Goal: Navigation & Orientation: Find specific page/section

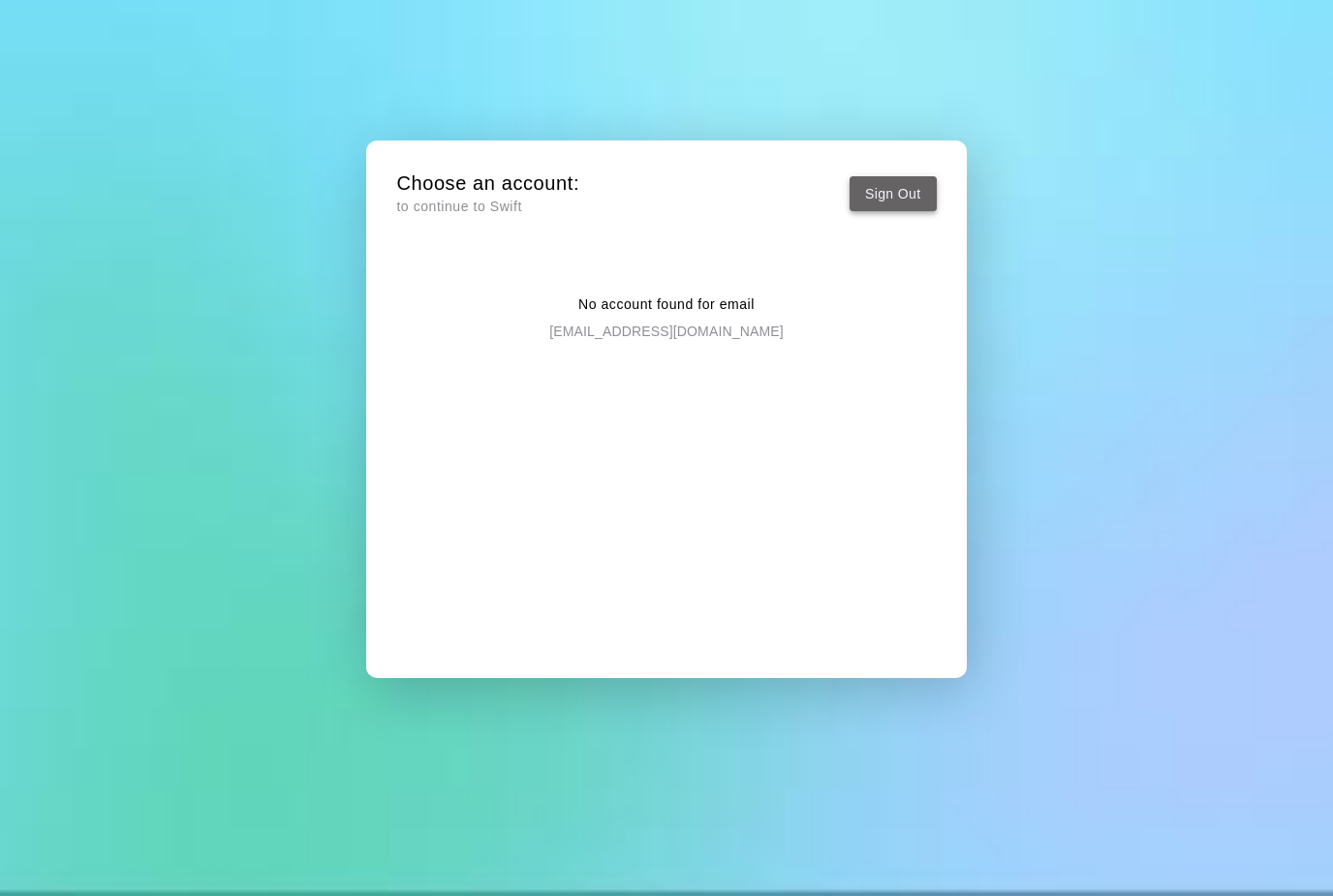
click at [883, 194] on button "Sign Out" at bounding box center [893, 194] width 87 height 36
click at [905, 202] on button "Sign Out" at bounding box center [893, 194] width 87 height 36
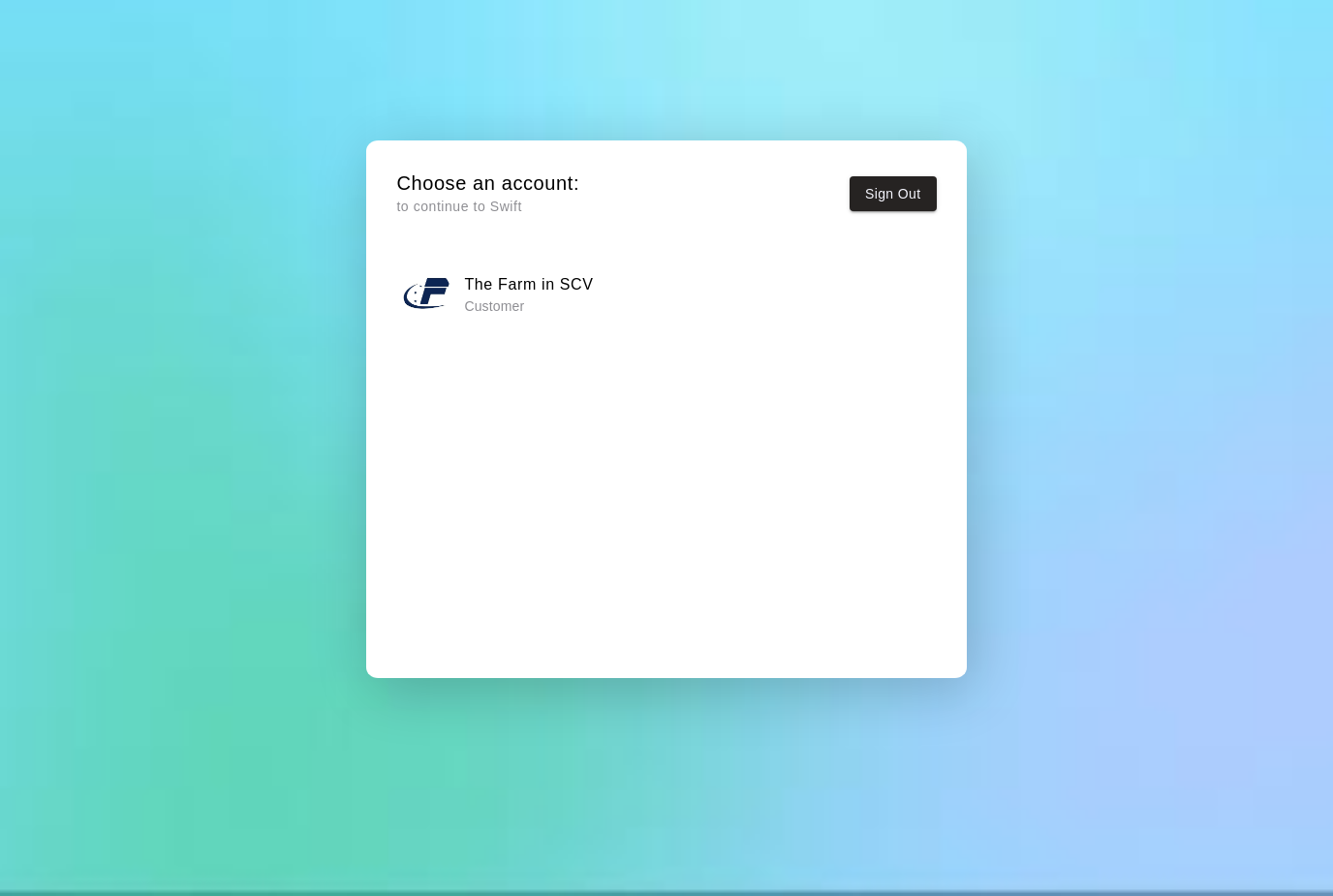
click at [519, 305] on p "Customer" at bounding box center [528, 307] width 129 height 20
click at [538, 293] on h6 "The Farm in SCV" at bounding box center [528, 284] width 129 height 25
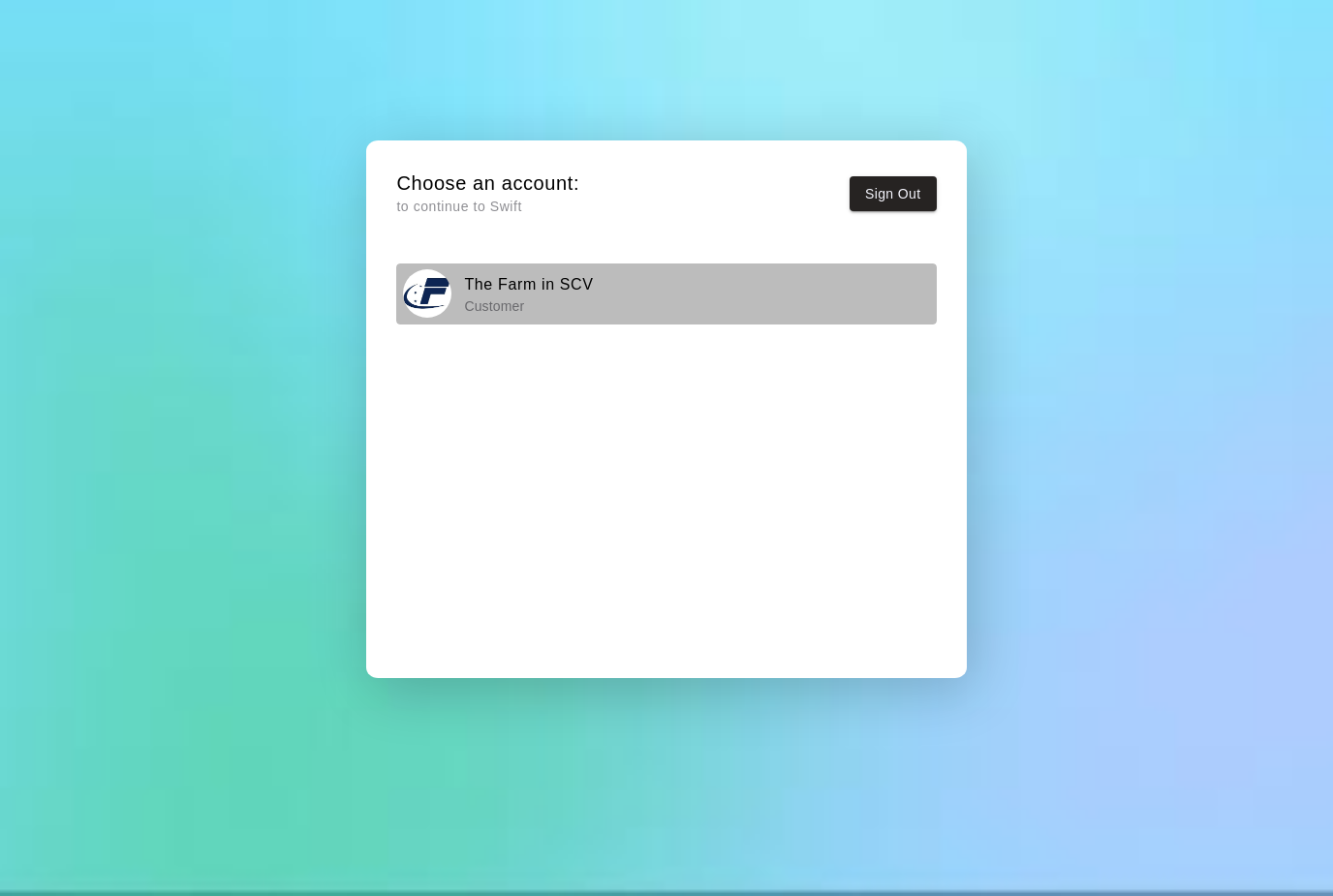
click at [487, 282] on h6 "The Farm in SCV" at bounding box center [528, 284] width 129 height 25
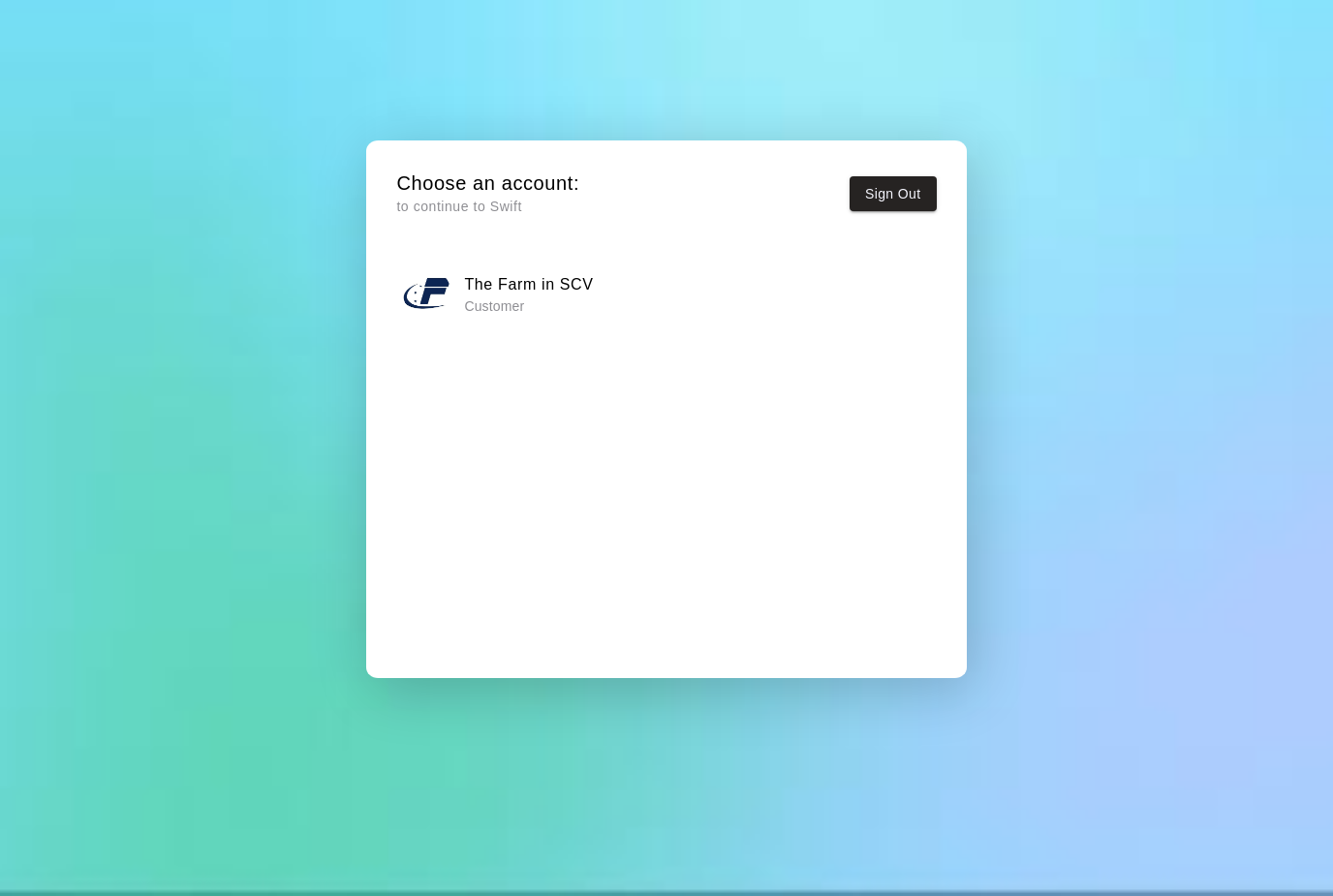
click at [523, 316] on button "The Farm in SCV Customer" at bounding box center [666, 294] width 540 height 61
